Goal: Communication & Community: Answer question/provide support

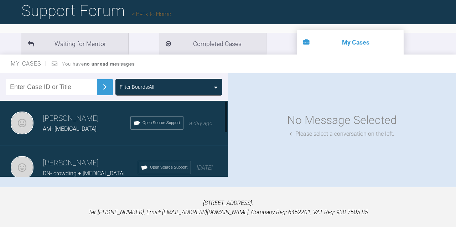
scroll to position [20, 0]
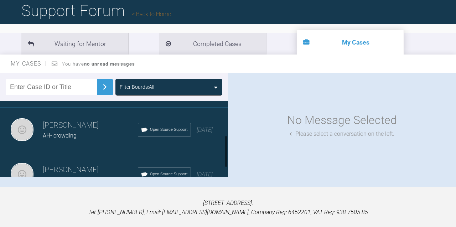
scroll to position [81, 0]
click at [67, 135] on span "AH- crowding" at bounding box center [60, 136] width 34 height 7
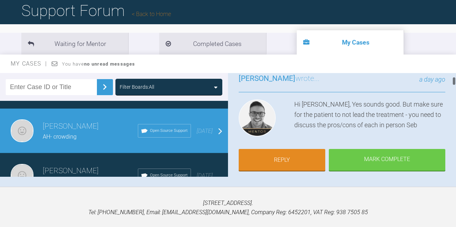
scroll to position [61, 0]
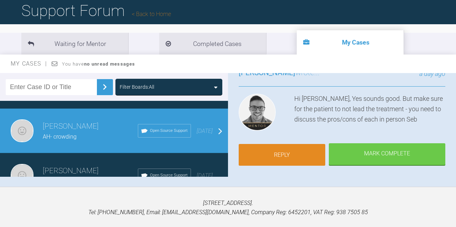
click at [306, 156] on link "Reply" at bounding box center [282, 155] width 87 height 22
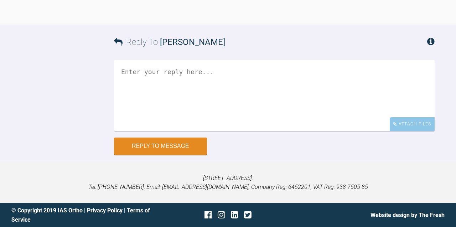
scroll to position [2283, 0]
click at [200, 66] on textarea at bounding box center [274, 95] width 321 height 71
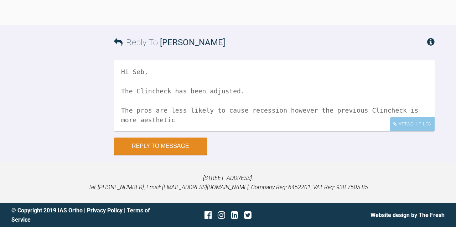
drag, startPoint x: 192, startPoint y: 119, endPoint x: 338, endPoint y: 106, distance: 146.4
click at [338, 106] on textarea "Hi Seb, The Clincheck has been adjusted. The pros are less likely to cause rece…" at bounding box center [274, 95] width 321 height 71
click at [255, 94] on textarea "Hi Seb, The Clincheck has been adjusted. The pros are less likely to cause rece…" at bounding box center [274, 95] width 321 height 71
click at [253, 90] on textarea "Hi Seb, The Clincheck has been adjusted. The pros are less likely to cause rece…" at bounding box center [274, 95] width 321 height 71
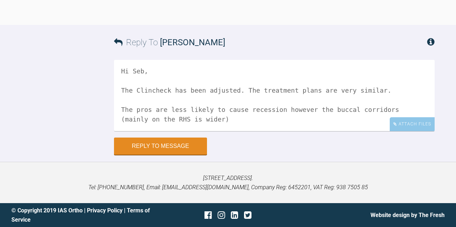
click at [251, 120] on textarea "Hi Seb, The Clincheck has been adjusted. The treatment plans are very similar. …" at bounding box center [274, 95] width 321 height 71
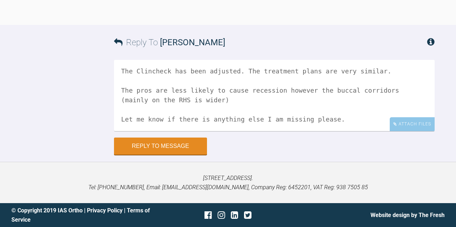
scroll to position [31, 0]
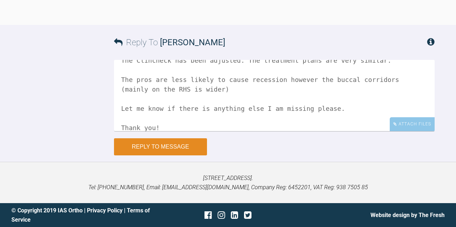
type textarea "Hi Seb, The Clincheck has been adjusted. The treatment plans are very similar. …"
click at [173, 149] on button "Reply to Message" at bounding box center [160, 146] width 93 height 17
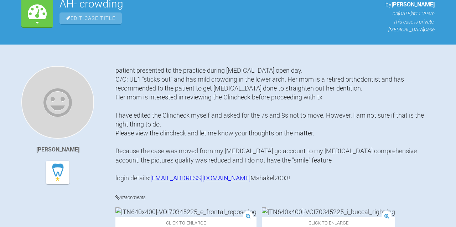
scroll to position [0, 0]
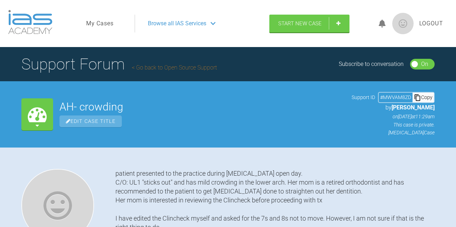
click at [88, 23] on link "My Cases" at bounding box center [99, 23] width 27 height 9
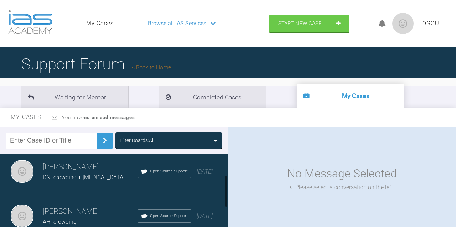
scroll to position [57, 0]
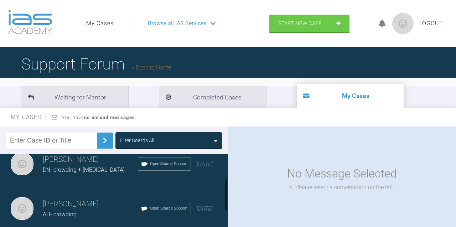
click at [97, 108] on div "My Cases You have no unread messages" at bounding box center [228, 117] width 456 height 19
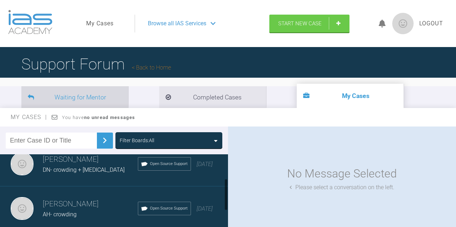
click at [96, 95] on li "Waiting for Mentor" at bounding box center [74, 97] width 107 height 22
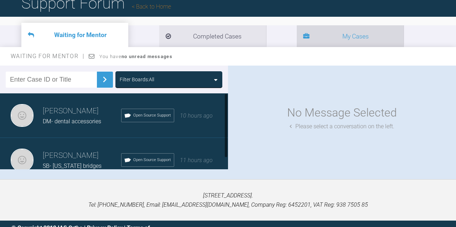
click at [297, 29] on li "My Cases" at bounding box center [350, 36] width 107 height 22
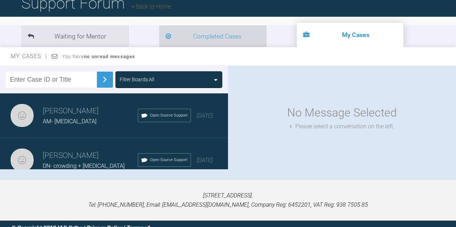
click at [188, 39] on li "Completed Cases" at bounding box center [212, 36] width 107 height 22
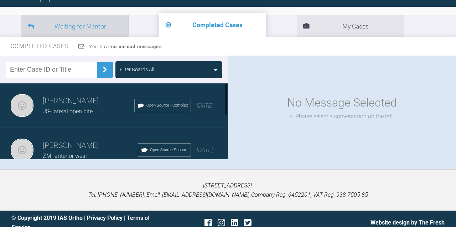
click at [90, 25] on li "Waiting for Mentor" at bounding box center [74, 26] width 107 height 22
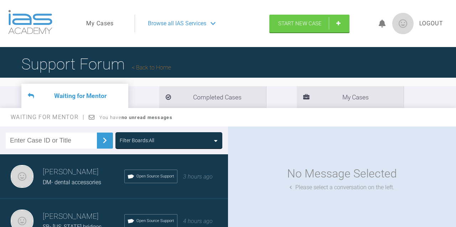
scroll to position [78, 0]
